Goal: Communication & Community: Answer question/provide support

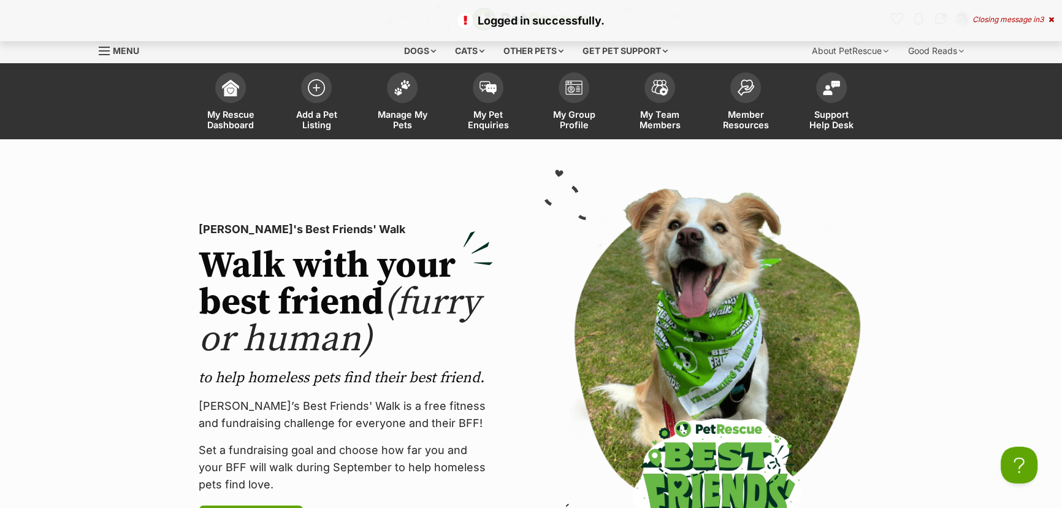
click at [1053, 17] on icon at bounding box center [1051, 19] width 6 height 7
click at [943, 21] on img "Conversations" at bounding box center [940, 19] width 17 height 16
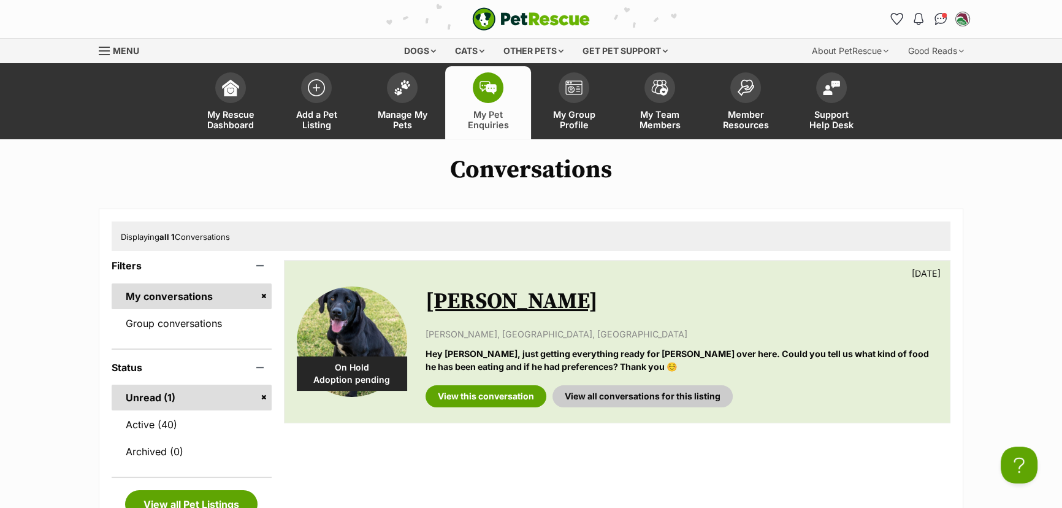
click at [466, 297] on link "louie" at bounding box center [511, 301] width 172 height 28
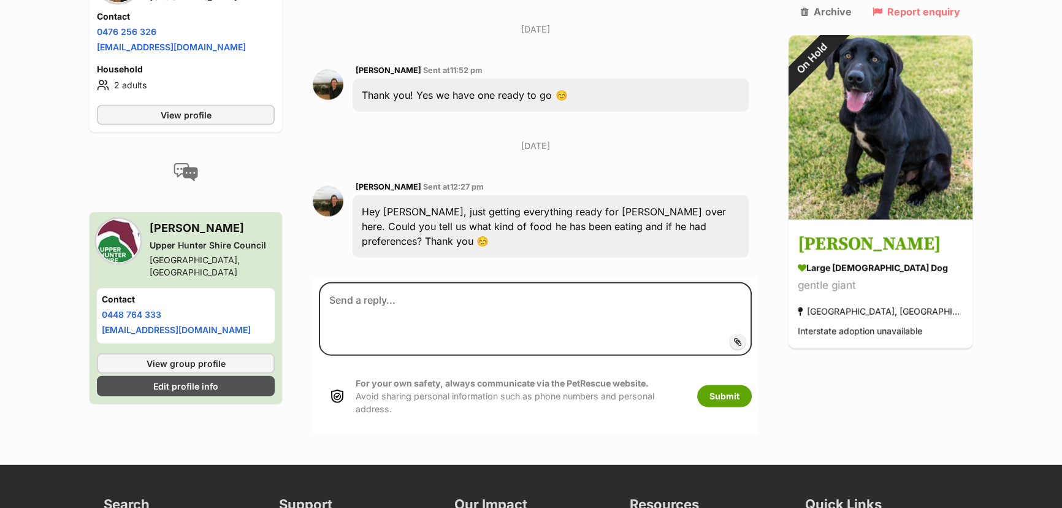
scroll to position [3855, 0]
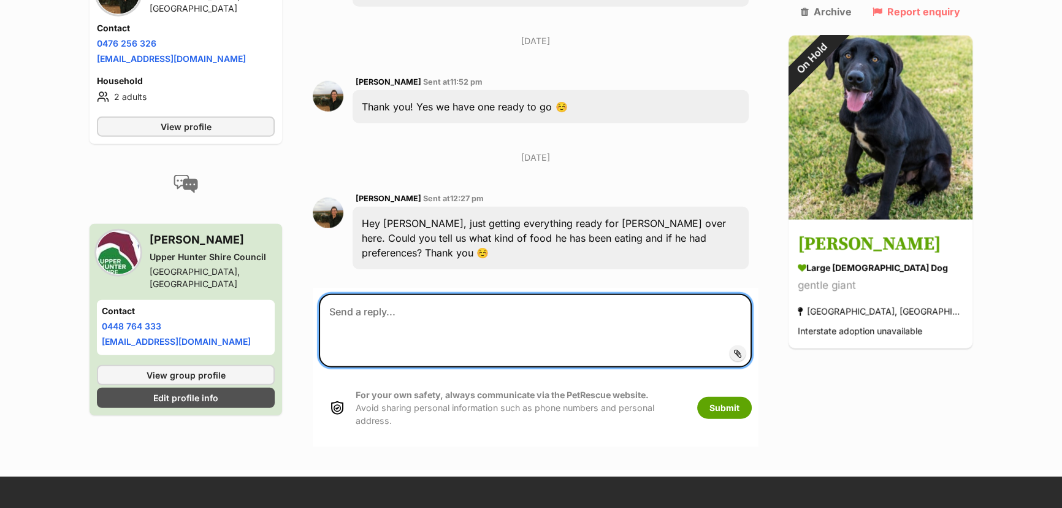
click at [430, 294] on textarea at bounding box center [535, 331] width 433 height 74
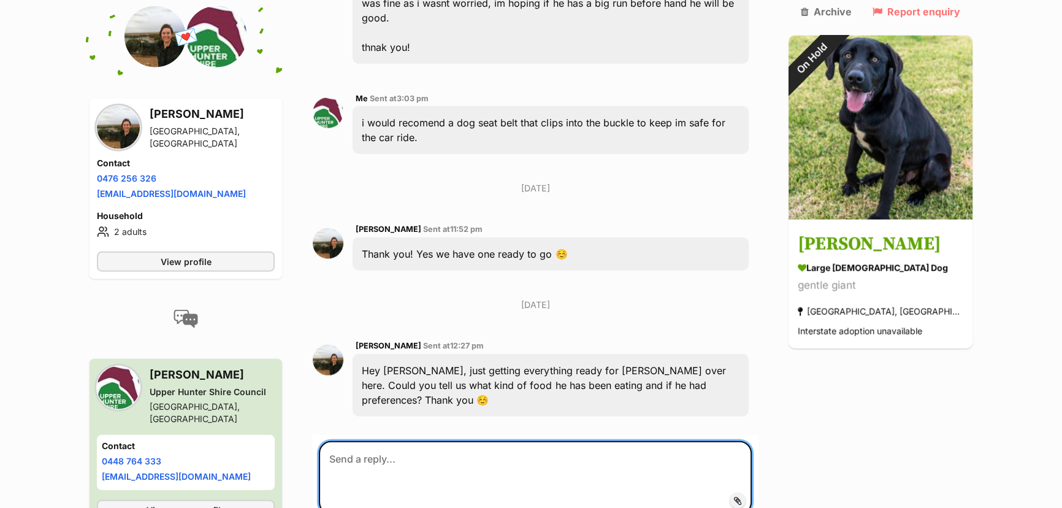
scroll to position [3689, 0]
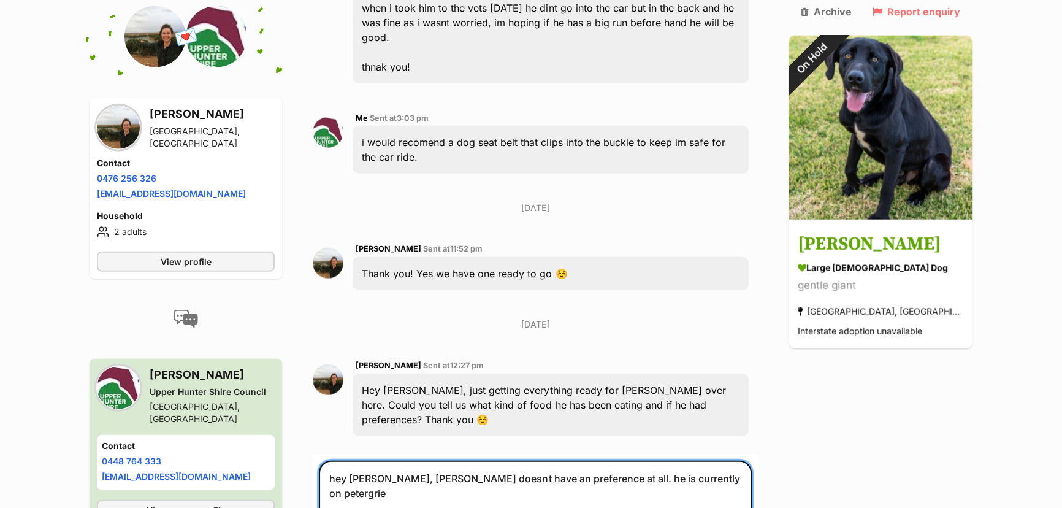
drag, startPoint x: 705, startPoint y: 327, endPoint x: 661, endPoint y: 327, distance: 44.1
click at [661, 460] on textarea "hey megan, louie doesnt have an preference at all. he is currently on petergrie" at bounding box center [535, 497] width 433 height 74
paste textarea "digree"
click at [539, 460] on textarea "hey megan, louie doesnt have an preference at all. he is currently on pedigree …" at bounding box center [535, 497] width 433 height 74
click at [574, 460] on textarea "hey megan, louie doesnt have an preference at all. he is currently on pedigree …" at bounding box center [535, 497] width 433 height 74
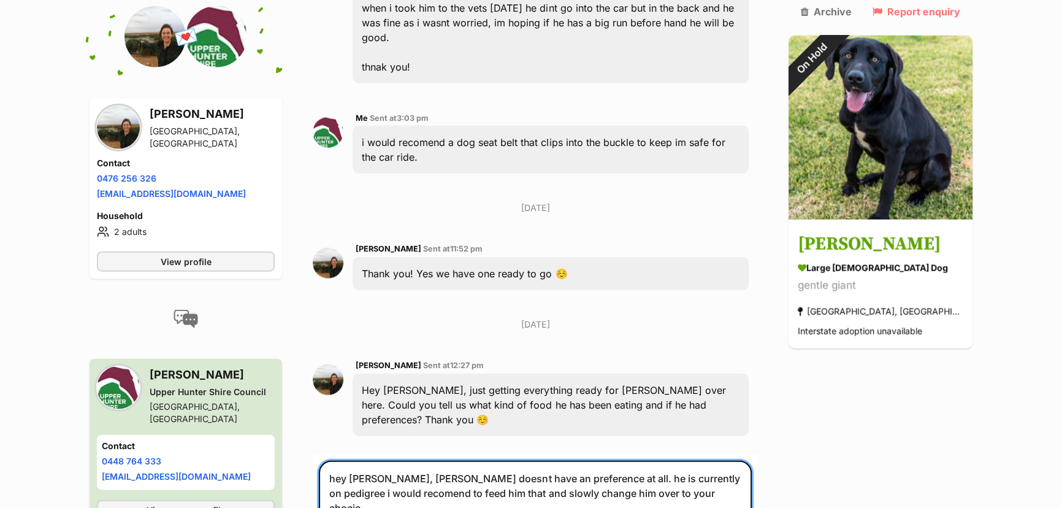
click at [701, 460] on textarea "hey megan, louie doesnt have an preference at all. he is currently on pedigree …" at bounding box center [535, 497] width 433 height 74
click at [704, 460] on textarea "hey megan, louie doesnt have an preference at all. he is currently on pedigree …" at bounding box center [535, 497] width 433 height 74
drag, startPoint x: 548, startPoint y: 358, endPoint x: 458, endPoint y: 352, distance: 89.7
click at [458, 460] on textarea "hey megan, louie doesnt have an preference at all. he is currently on pedigree …" at bounding box center [535, 497] width 433 height 74
click at [751, 460] on textarea "hey megan, louie doesnt have an preference at all. he is currently on pedigree …" at bounding box center [535, 497] width 433 height 74
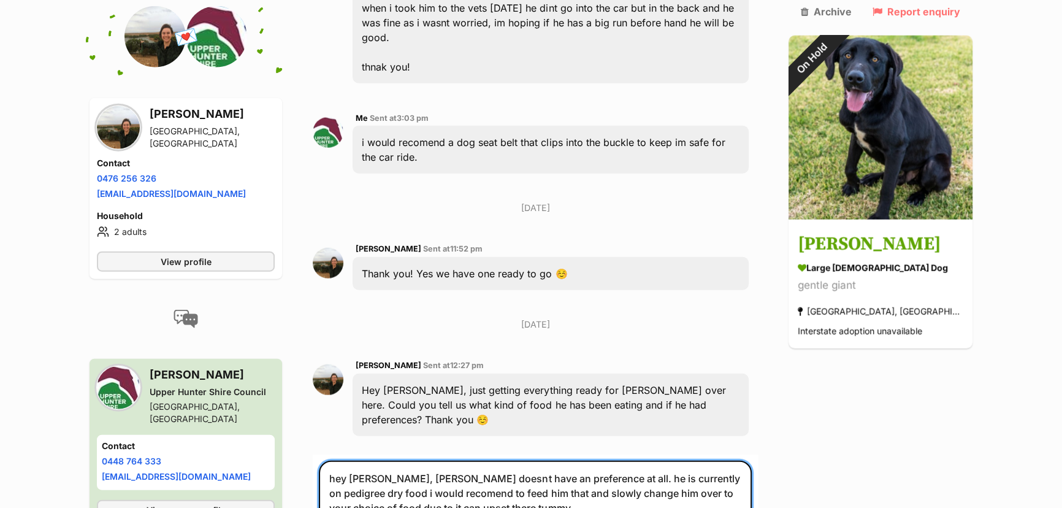
drag, startPoint x: 347, startPoint y: 359, endPoint x: 395, endPoint y: 390, distance: 57.1
click at [347, 460] on textarea "hey megan, louie doesnt have an preference at all. he is currently on pedigree …" at bounding box center [535, 497] width 433 height 74
drag, startPoint x: 406, startPoint y: 355, endPoint x: 390, endPoint y: 356, distance: 15.9
click at [390, 460] on textarea "hey megan, louie doesnt have an preference at all. he is currently on pedigree …" at bounding box center [535, 497] width 433 height 74
click at [416, 460] on textarea "hey megan, louie doesnt have an preference at all. he is currently on pedigree …" at bounding box center [535, 497] width 433 height 74
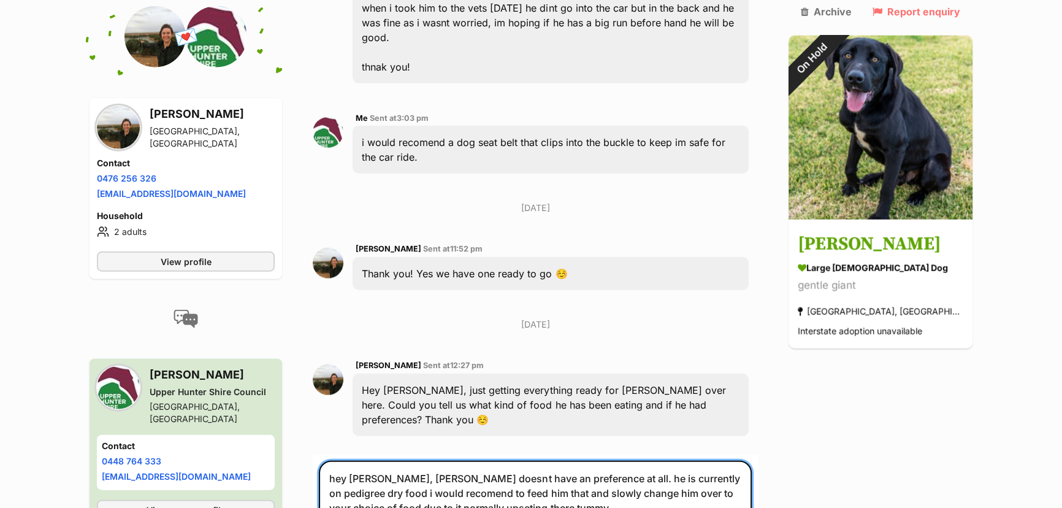
click at [501, 460] on textarea "hey megan, louie doesnt have an preference at all. he is currently on pedigree …" at bounding box center [535, 497] width 433 height 74
type textarea "hey megan, louie doesnt have an preference at all. he is currently on pedigree …"
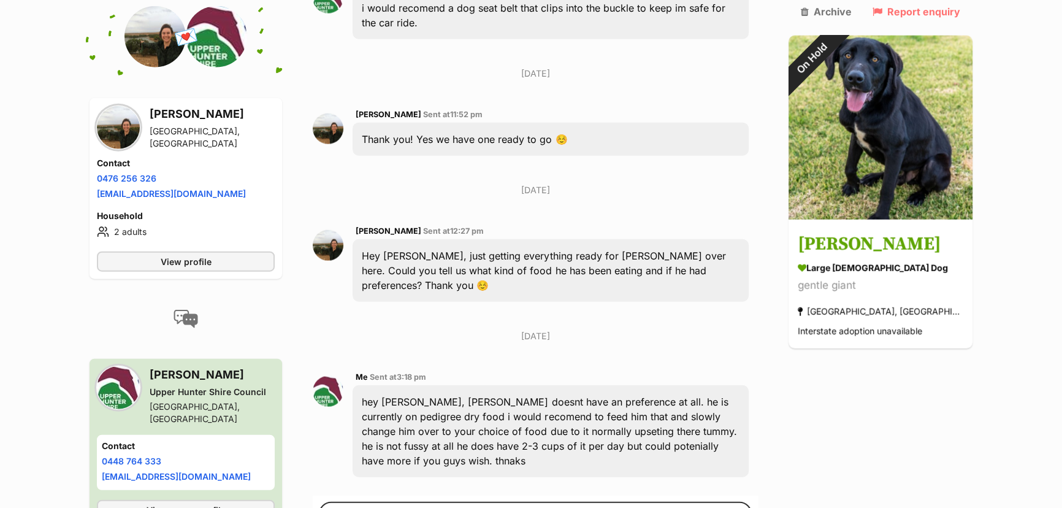
scroll to position [3835, 0]
